Goal: Information Seeking & Learning: Learn about a topic

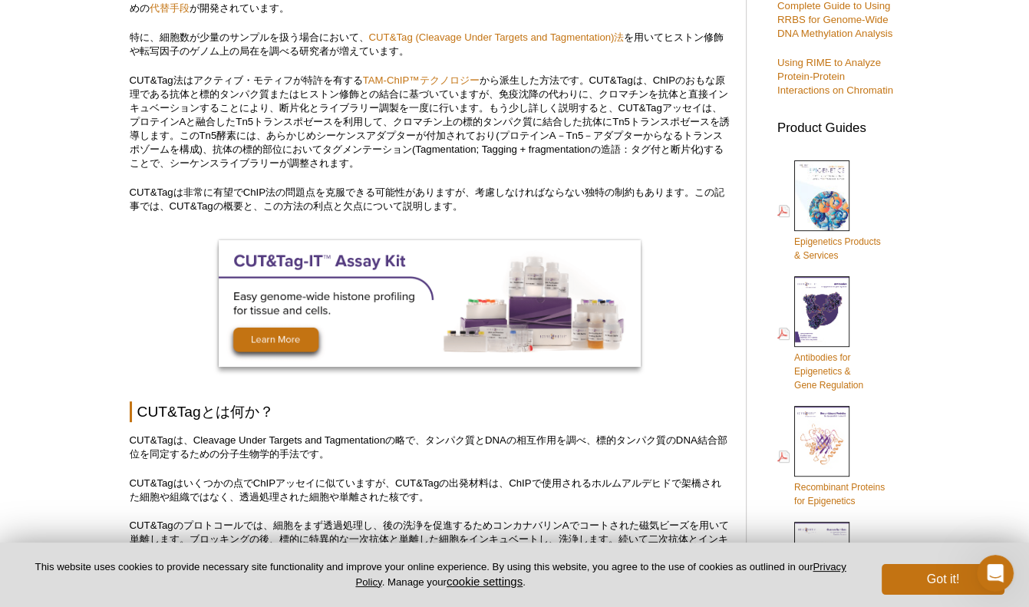
scroll to position [546, 0]
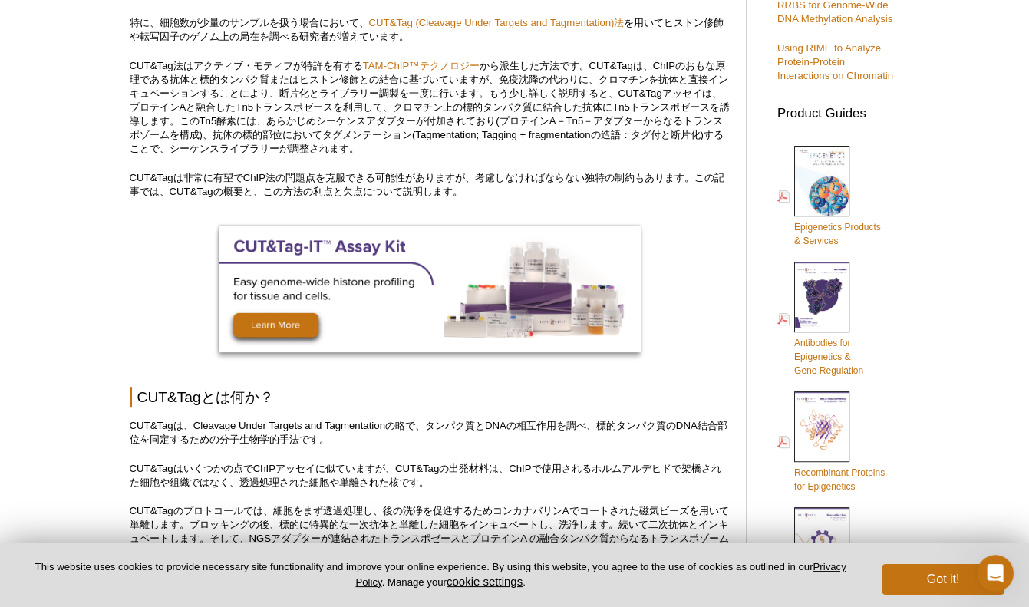
drag, startPoint x: 1032, startPoint y: 30, endPoint x: 1032, endPoint y: 82, distance: 52.2
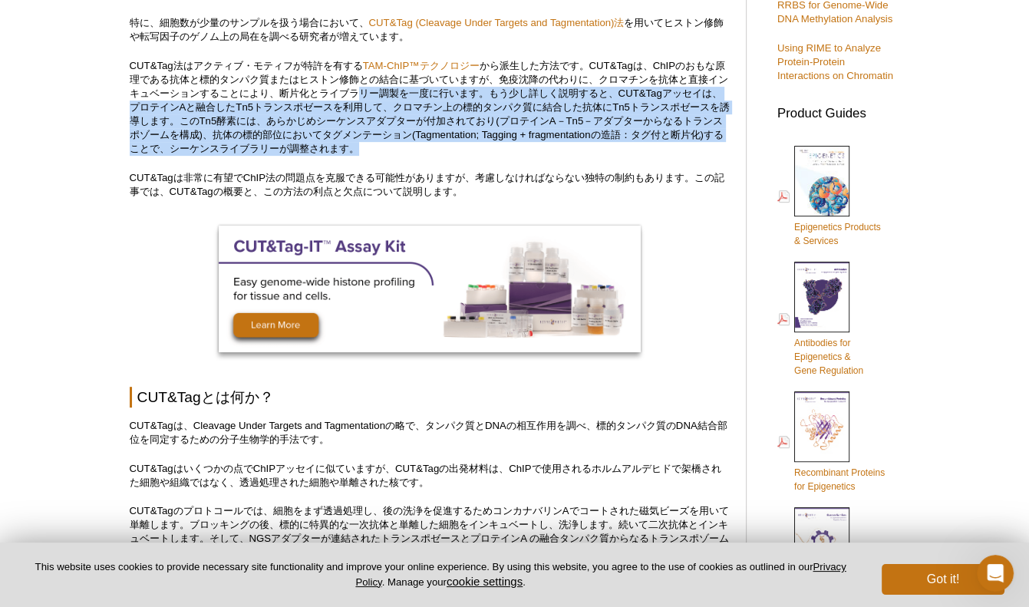
drag, startPoint x: 372, startPoint y: 90, endPoint x: 513, endPoint y: 144, distance: 151.4
click at [513, 144] on p "CUT&Tag法はアクティブ・モティフが特許を有する TAM-ChIP™テクノロジー" at bounding box center [430, 107] width 601 height 97
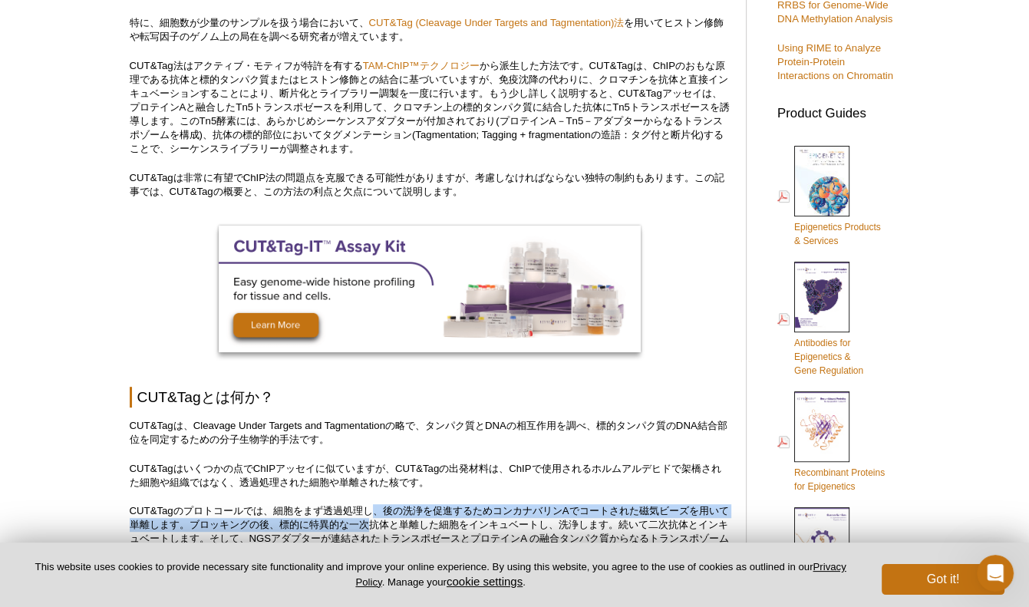
drag, startPoint x: 380, startPoint y: 506, endPoint x: 384, endPoint y: 530, distance: 24.9
click at [384, 530] on p "CUT&Tagのプロトコールでは、細胞をまず透過処理し、後の洗浄を促進するためコンカナバリンAでコートされた磁気ビーズを用いて単離します。ブロッキングの後、標…" at bounding box center [430, 531] width 601 height 55
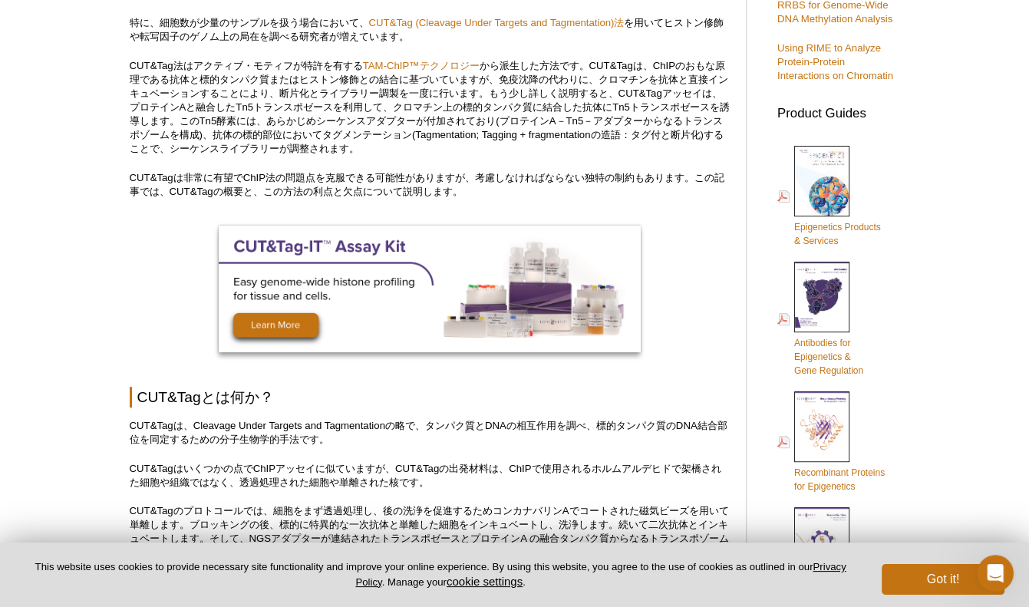
click at [384, 533] on p "CUT&Tagのプロトコールでは、細胞をまず透過処理し、後の洗浄を促進するためコンカナバリンAでコートされた磁気ビーズを用いて単離します。ブロッキングの後、標…" at bounding box center [430, 531] width 601 height 55
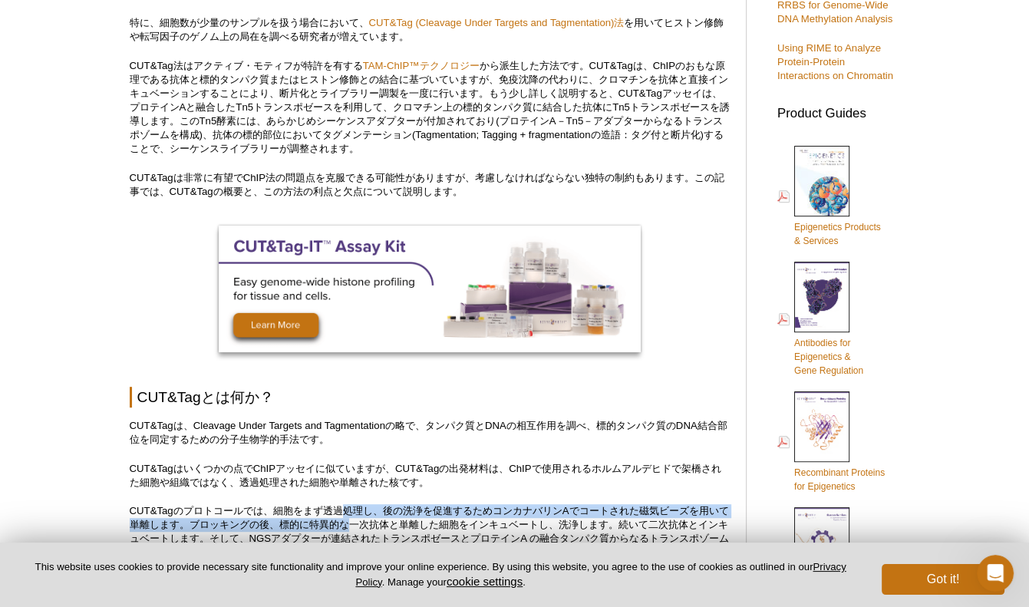
drag, startPoint x: 342, startPoint y: 502, endPoint x: 357, endPoint y: 518, distance: 22.3
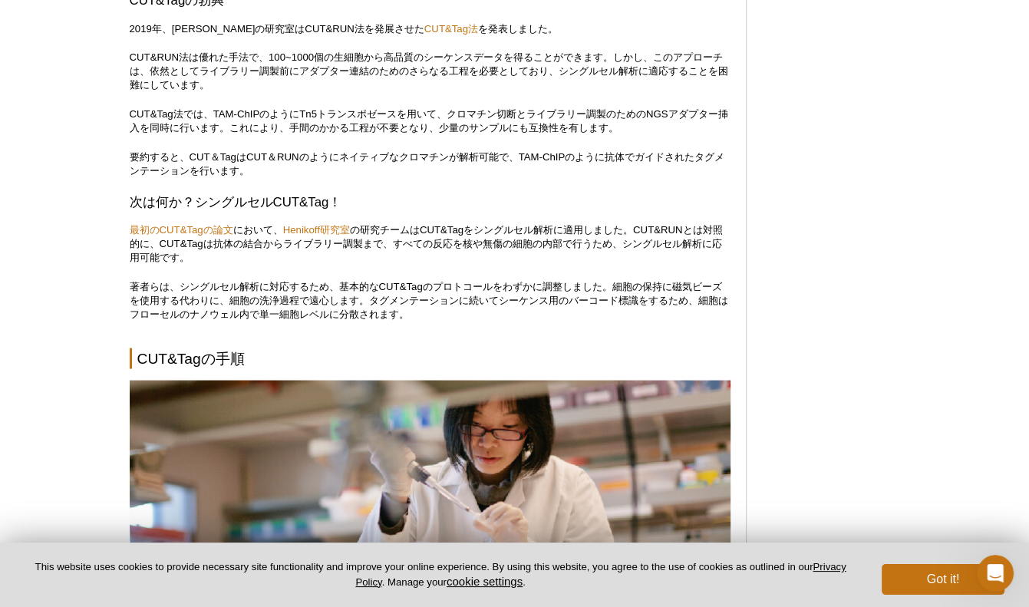
scroll to position [2555, 0]
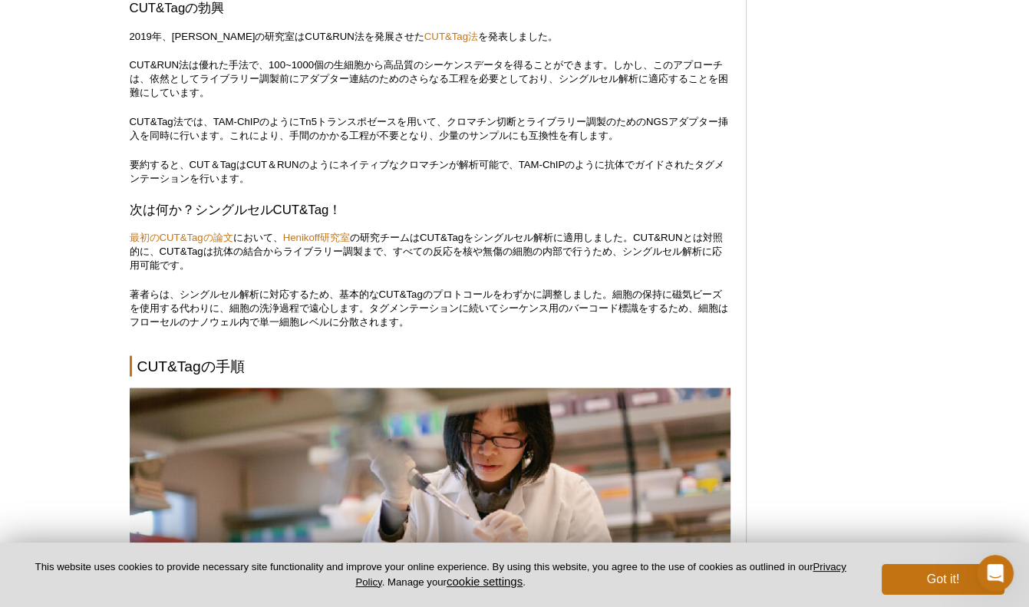
drag, startPoint x: 1024, startPoint y: 255, endPoint x: 1024, endPoint y: 264, distance: 9.2
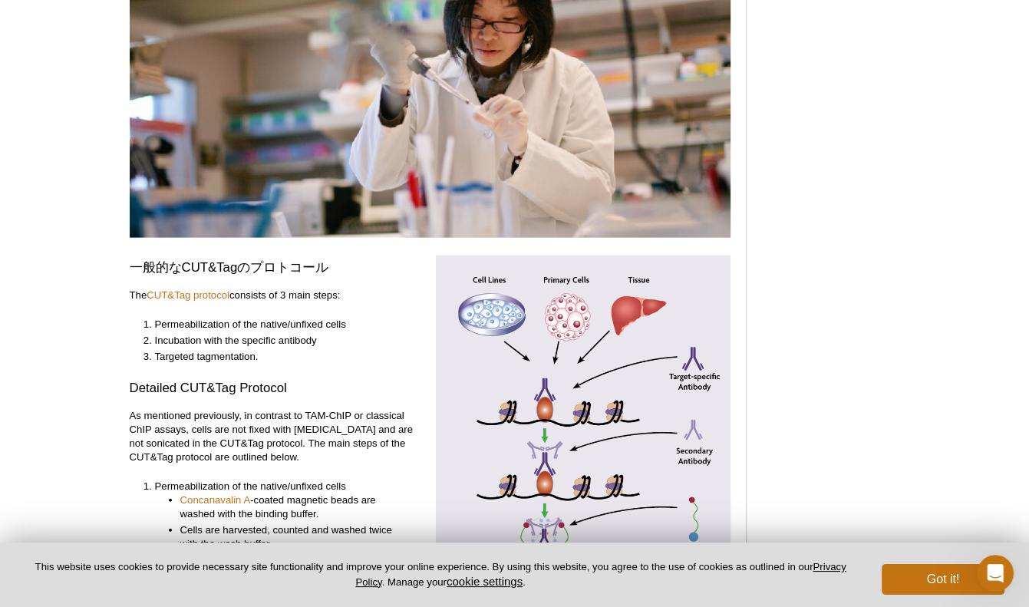
scroll to position [3000, 0]
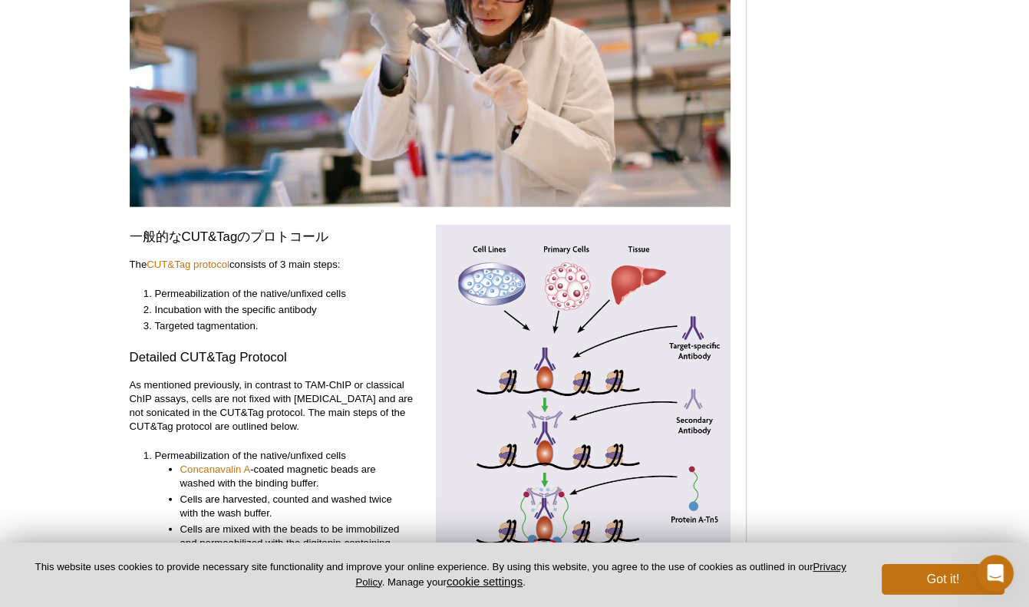
click at [874, 204] on div "Featured Articles Complete Guide to Understanding & Using ATAC-Seq Improved Hig…" at bounding box center [835, 551] width 146 height 6912
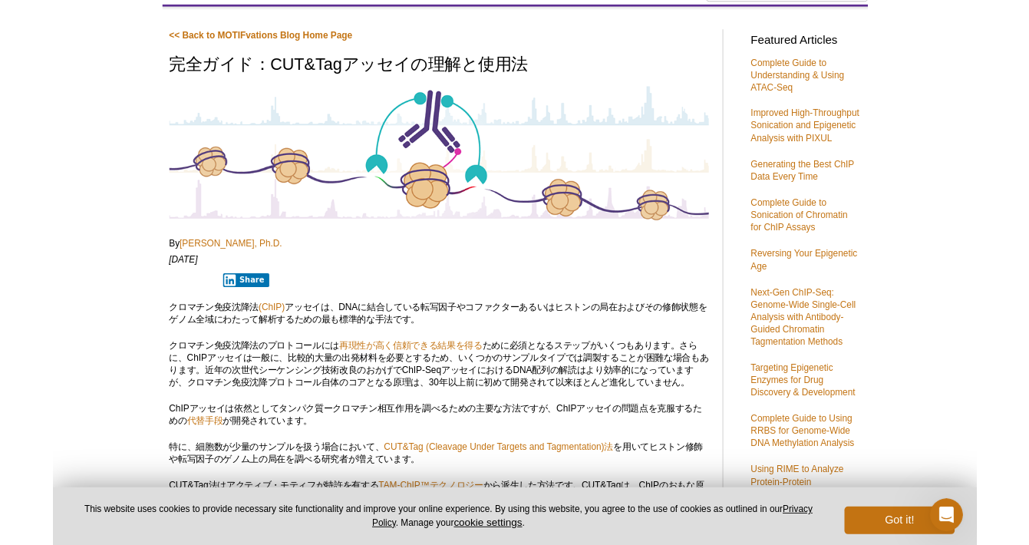
scroll to position [57, 0]
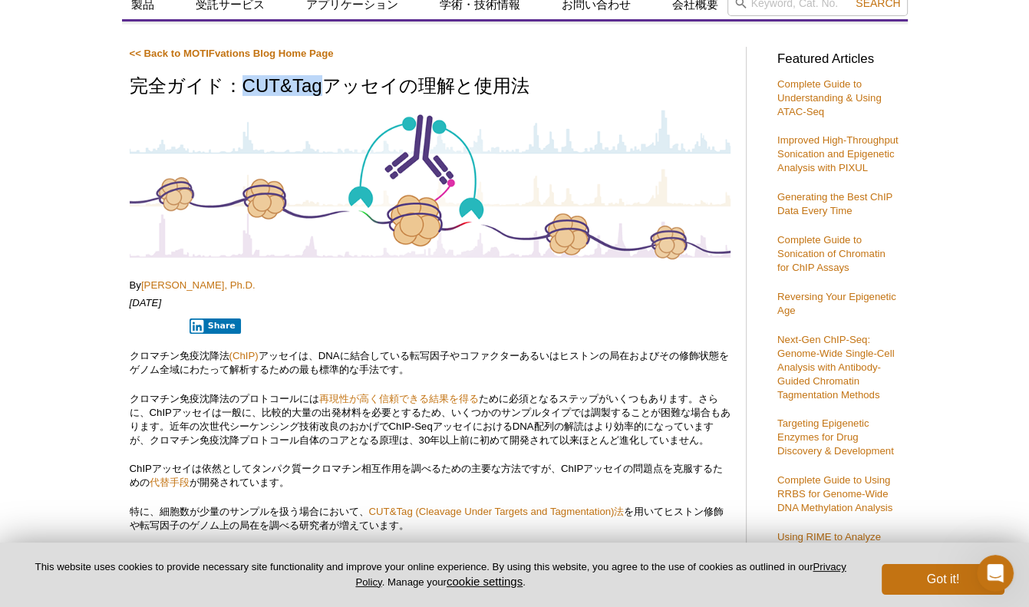
drag, startPoint x: 245, startPoint y: 82, endPoint x: 319, endPoint y: 79, distance: 74.5
click at [319, 79] on h1 "完全ガイド：CUT&Tagアッセイの理解と使用法" at bounding box center [430, 87] width 601 height 22
